Goal: Navigation & Orientation: Find specific page/section

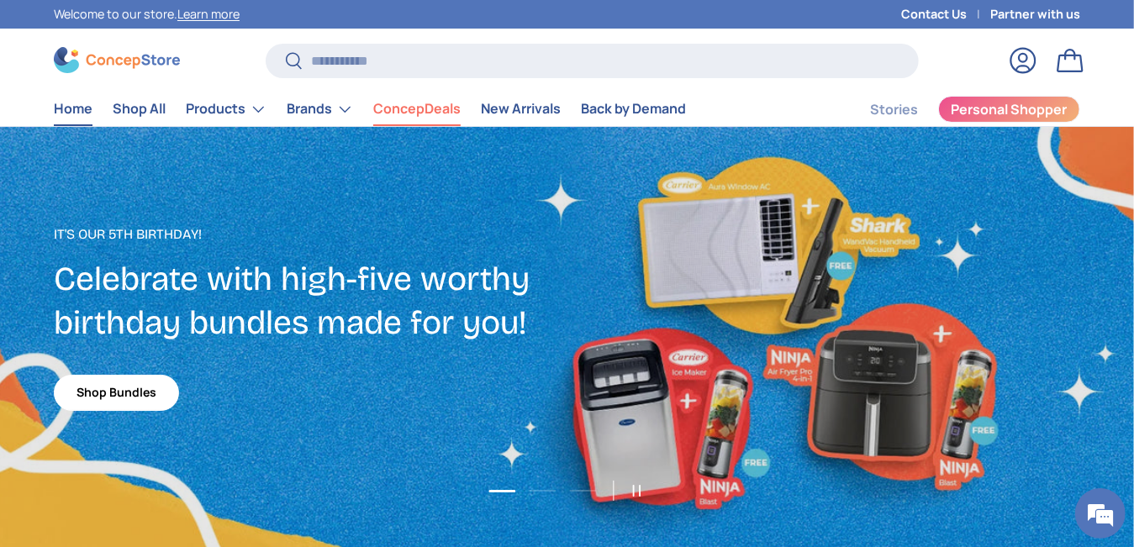
click at [400, 103] on link "ConcepDeals" at bounding box center [416, 108] width 87 height 33
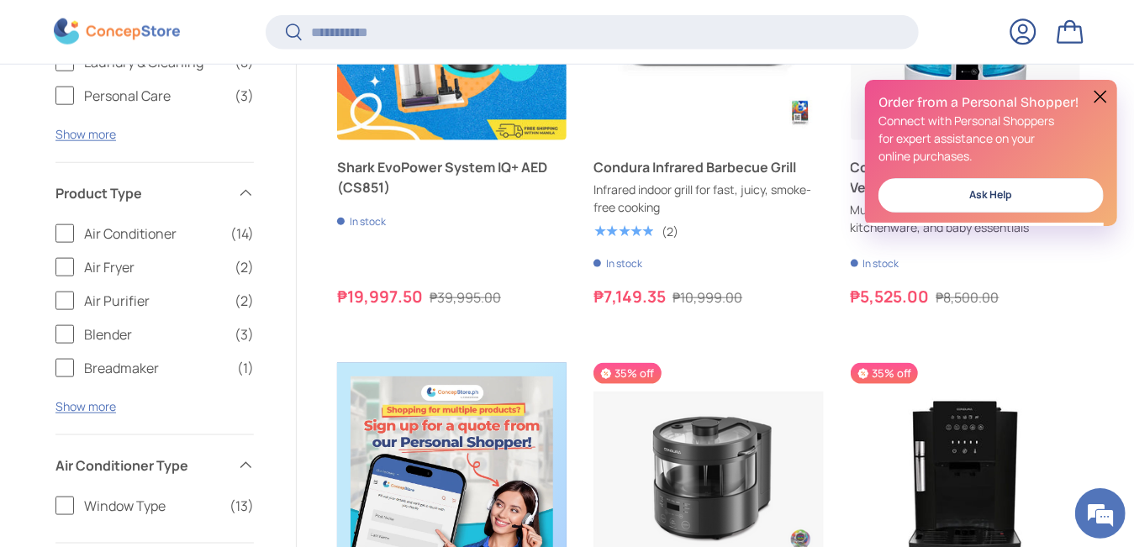
scroll to position [1509, 0]
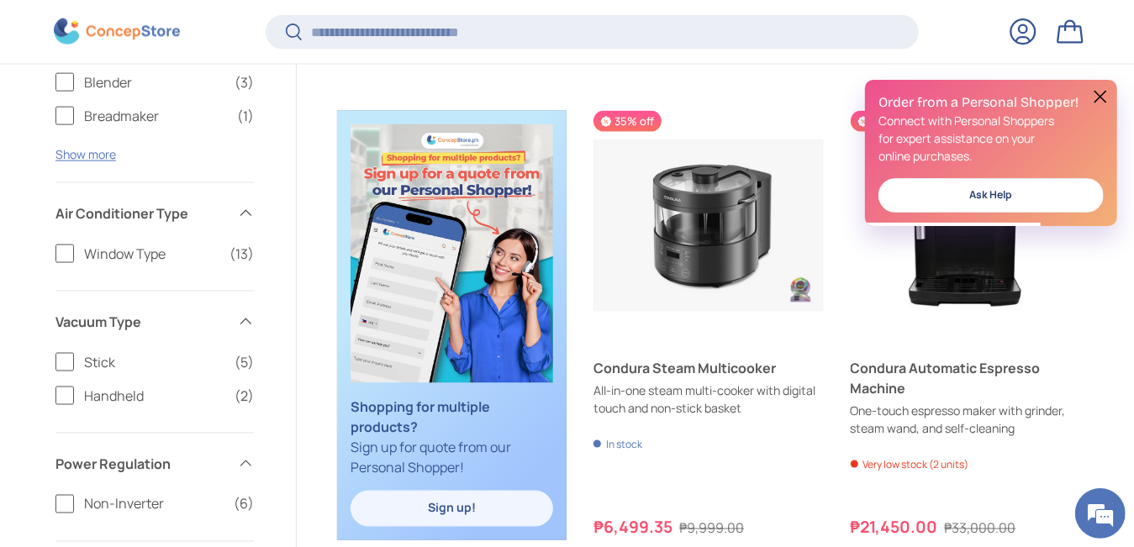
click at [1105, 91] on button at bounding box center [1100, 97] width 20 height 20
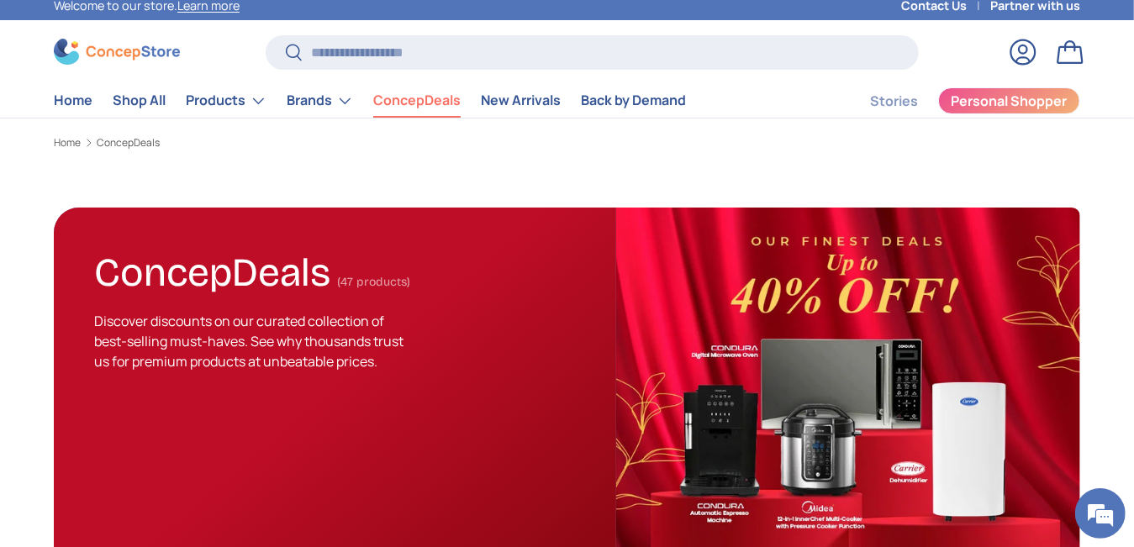
scroll to position [0, 0]
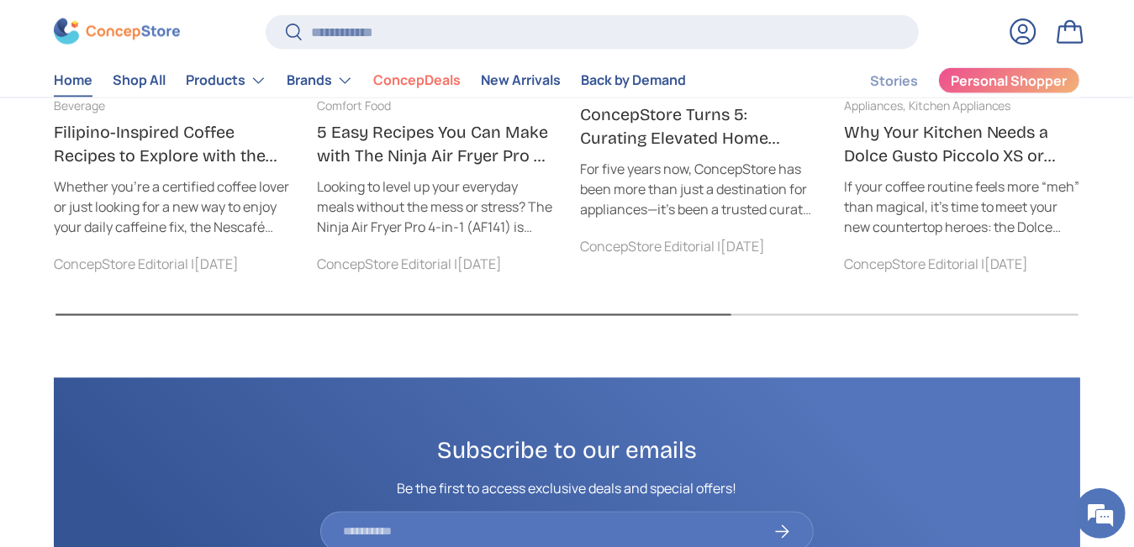
scroll to position [5299, 0]
